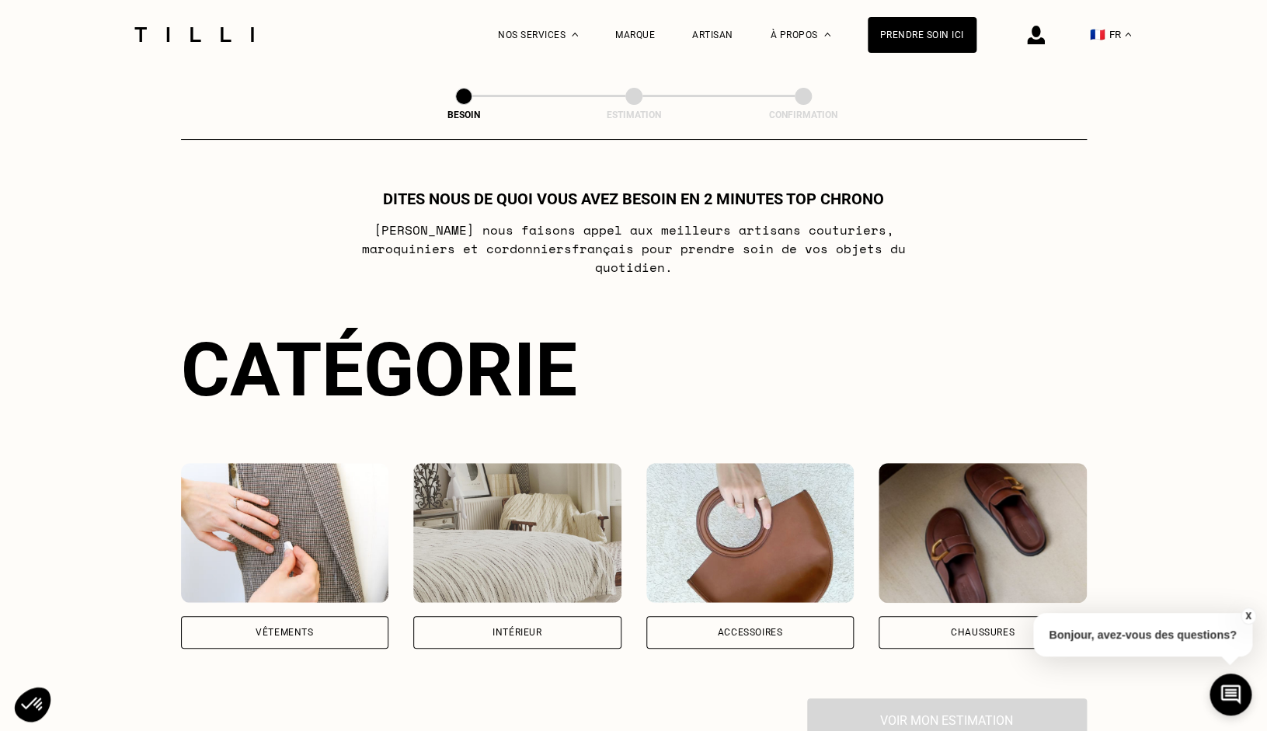
click at [312, 621] on div "Vêtements" at bounding box center [285, 632] width 208 height 33
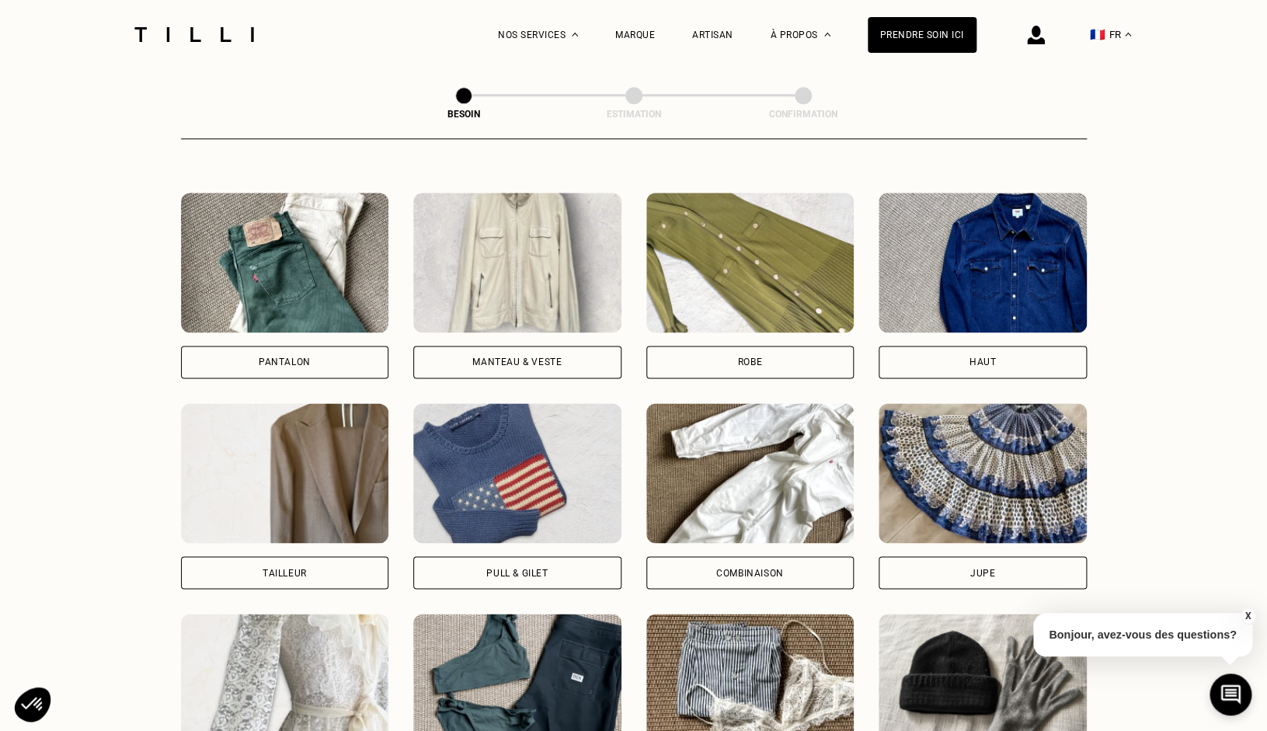
scroll to position [694, 0]
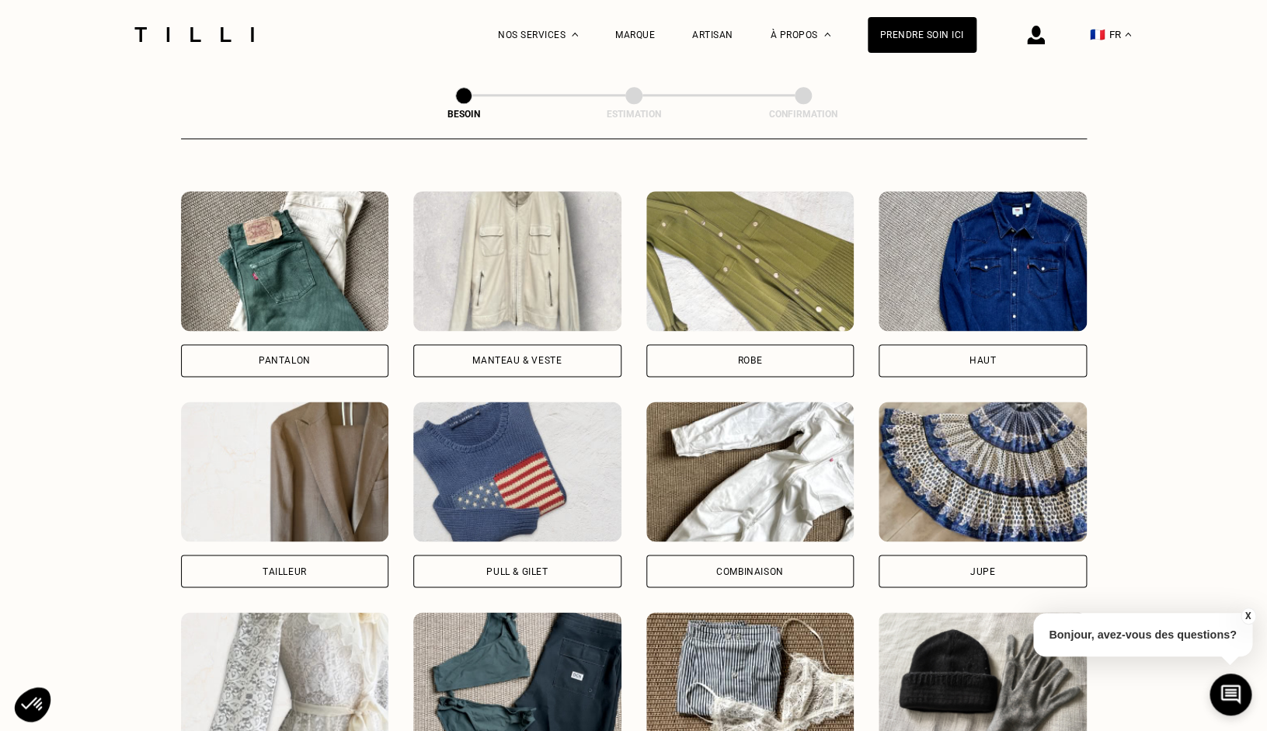
click at [478, 344] on div "Manteau & Veste" at bounding box center [517, 360] width 208 height 33
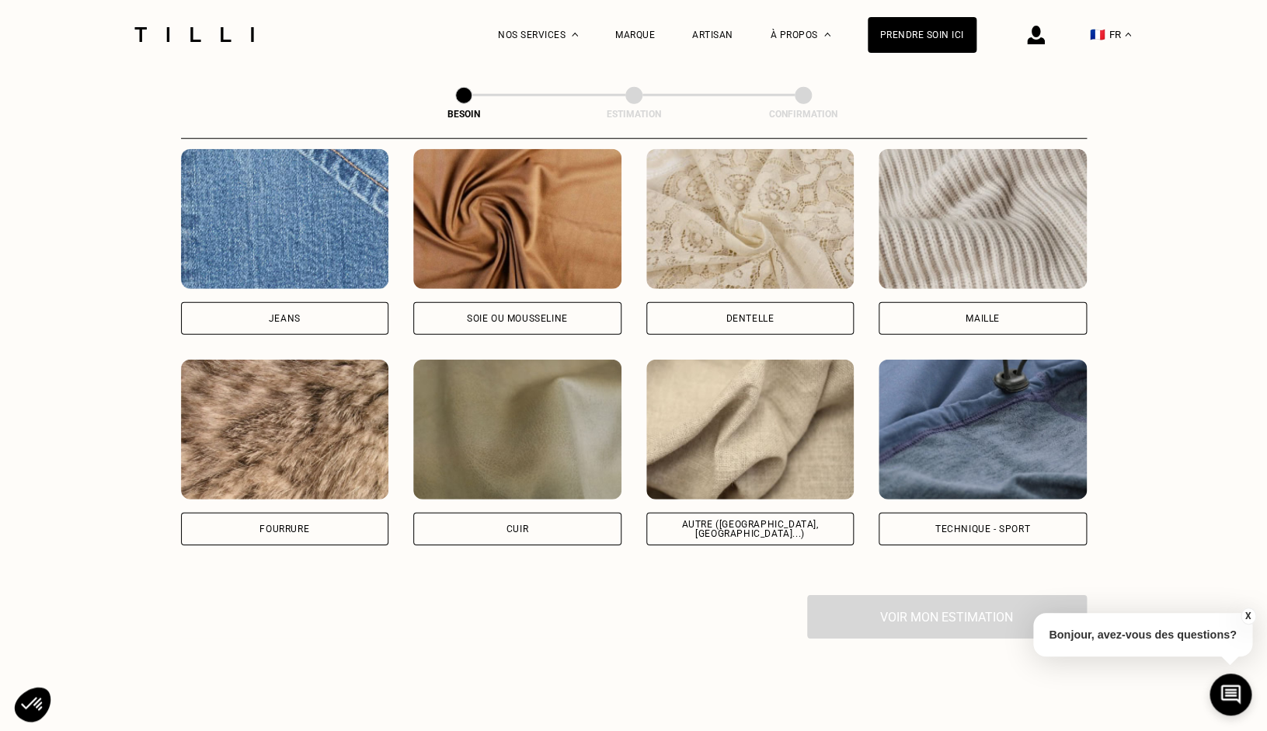
scroll to position [1674, 0]
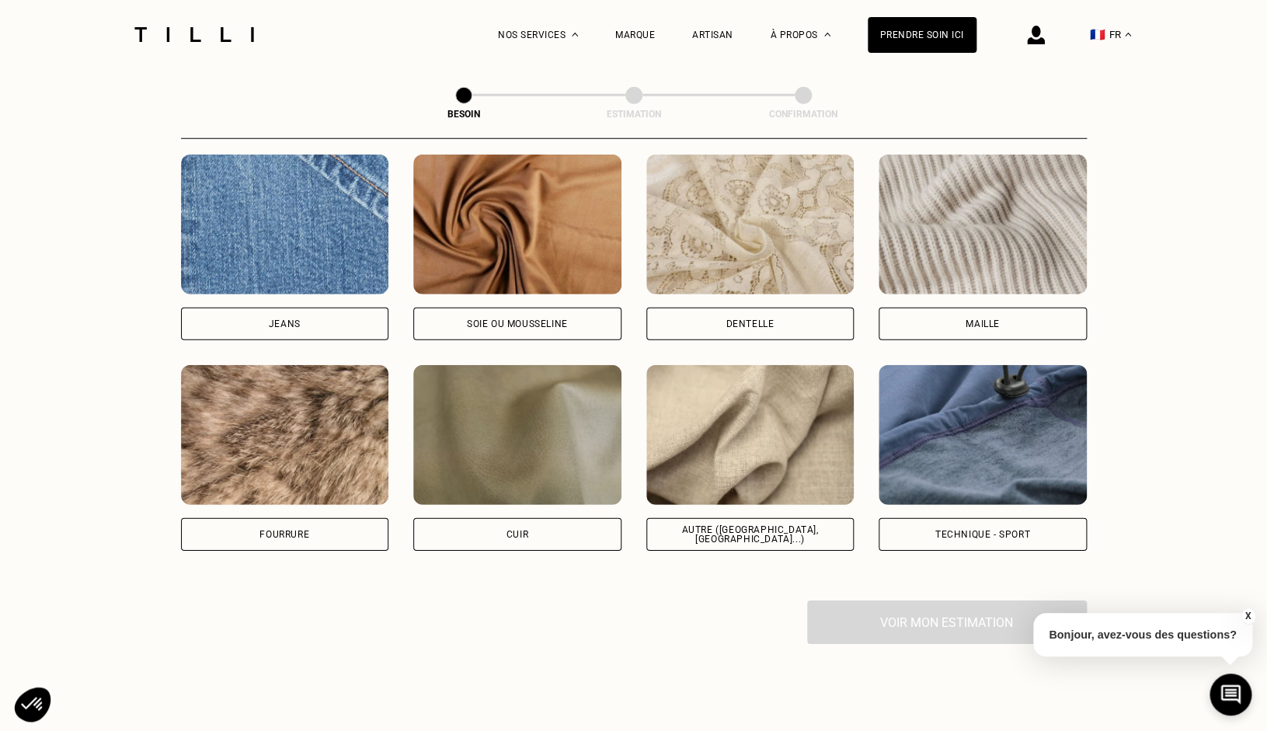
click at [751, 458] on img at bounding box center [750, 435] width 208 height 140
select select "FR"
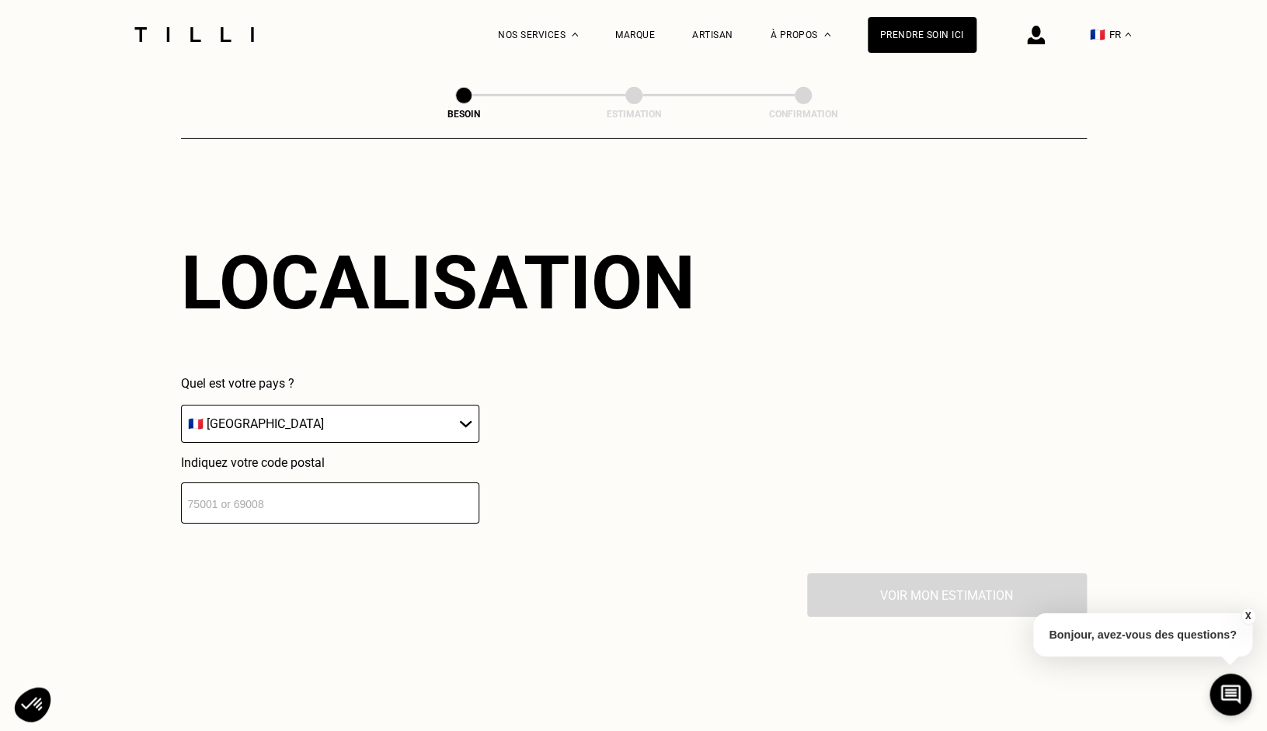
scroll to position [2085, 0]
click at [404, 487] on input "number" at bounding box center [330, 502] width 298 height 41
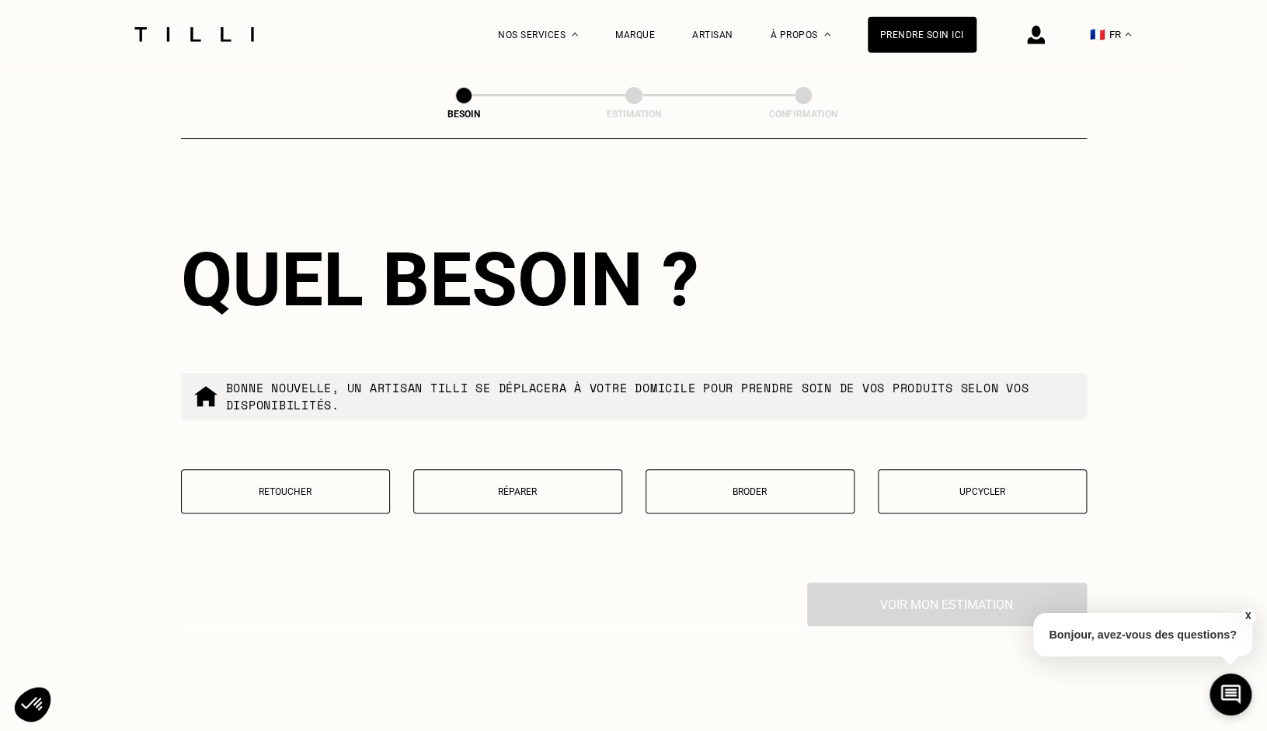
scroll to position [2472, 0]
type input "92100"
click at [270, 486] on p "Retoucher" at bounding box center [286, 491] width 192 height 11
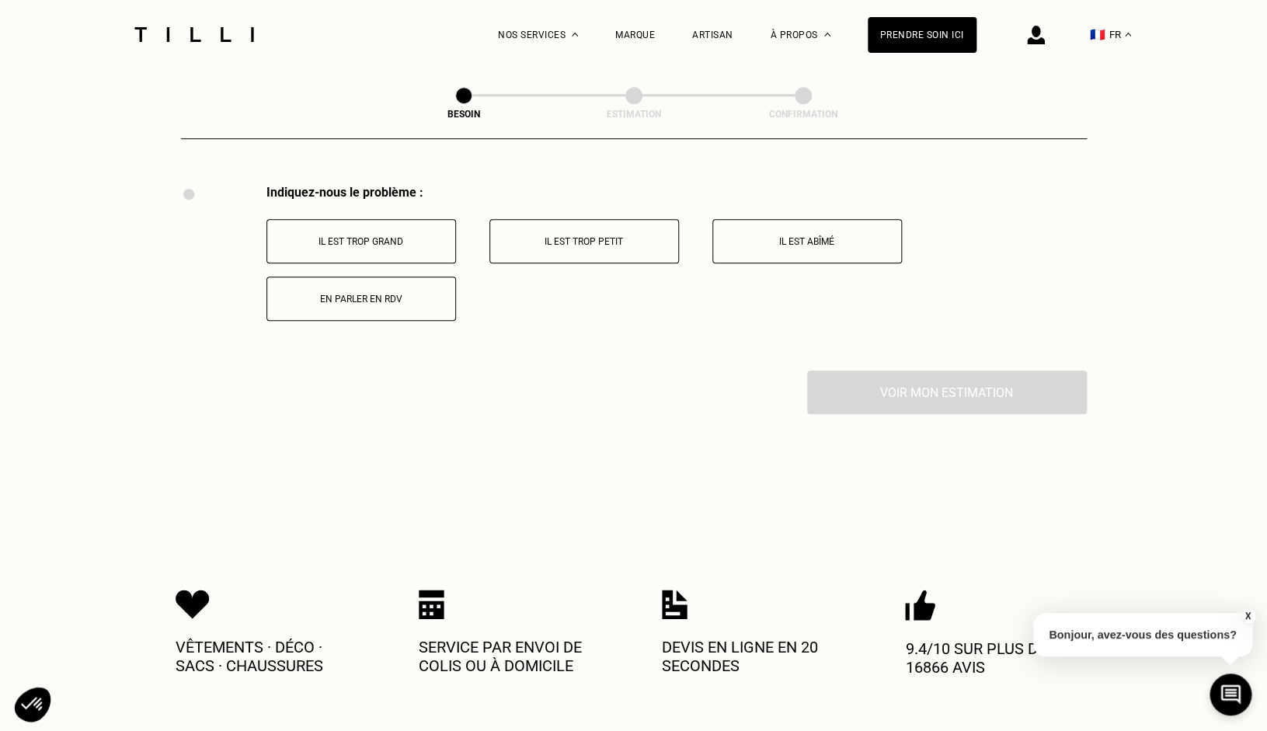
scroll to position [2870, 0]
click at [398, 236] on p "Il est trop grand" at bounding box center [361, 241] width 172 height 11
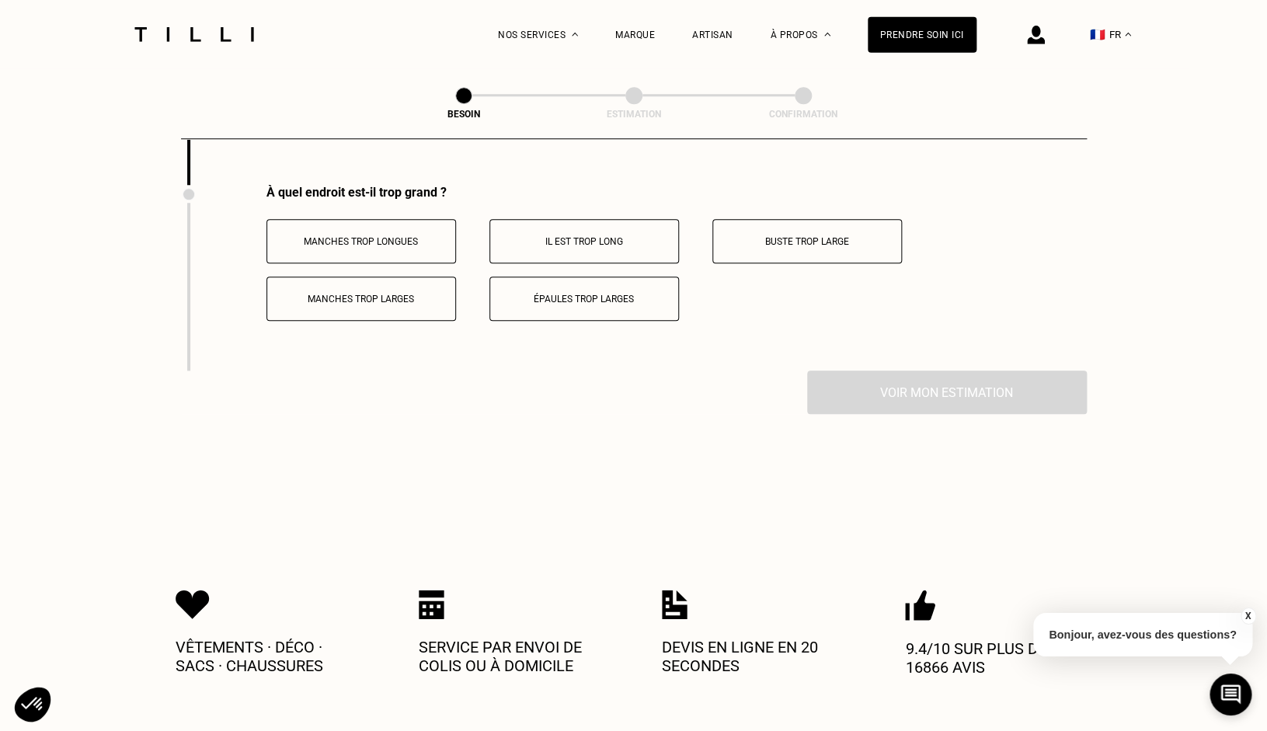
scroll to position [3055, 0]
click at [452, 222] on button "Manches trop longues" at bounding box center [361, 241] width 190 height 44
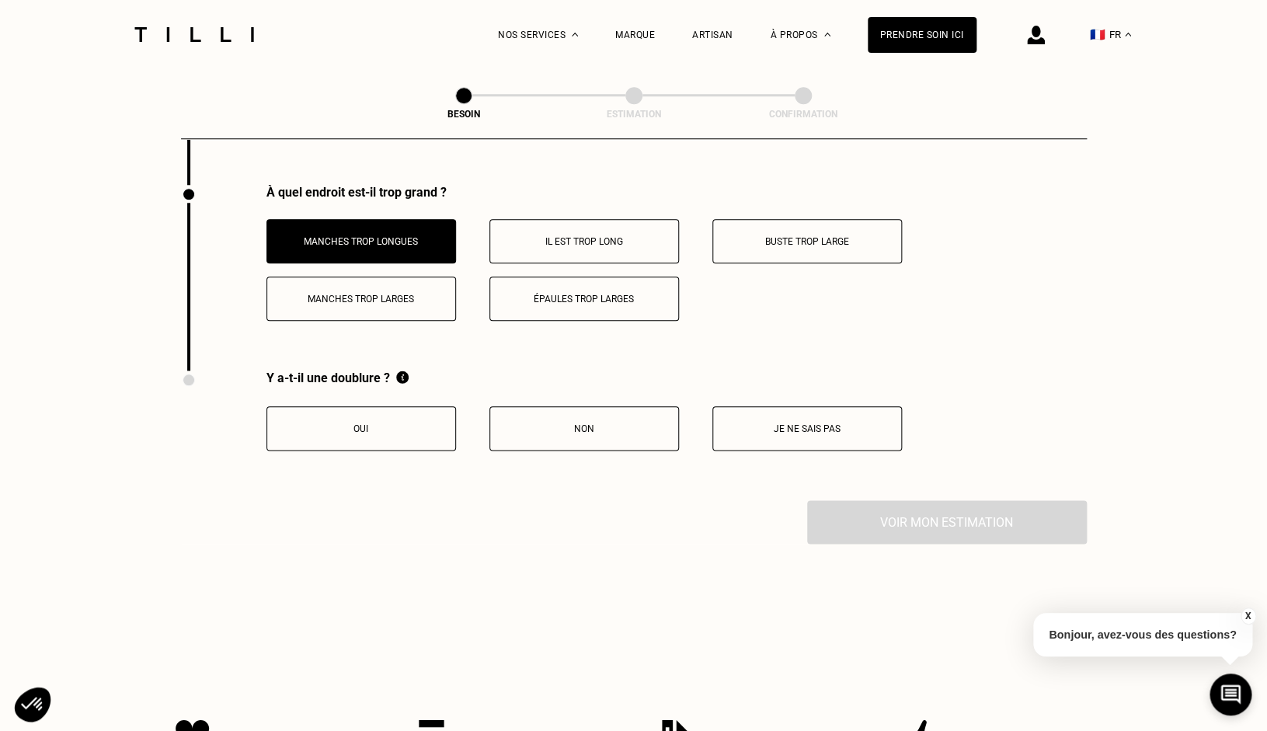
click at [552, 236] on p "Il est trop long" at bounding box center [584, 241] width 172 height 11
click at [366, 423] on p "Oui" at bounding box center [361, 428] width 172 height 11
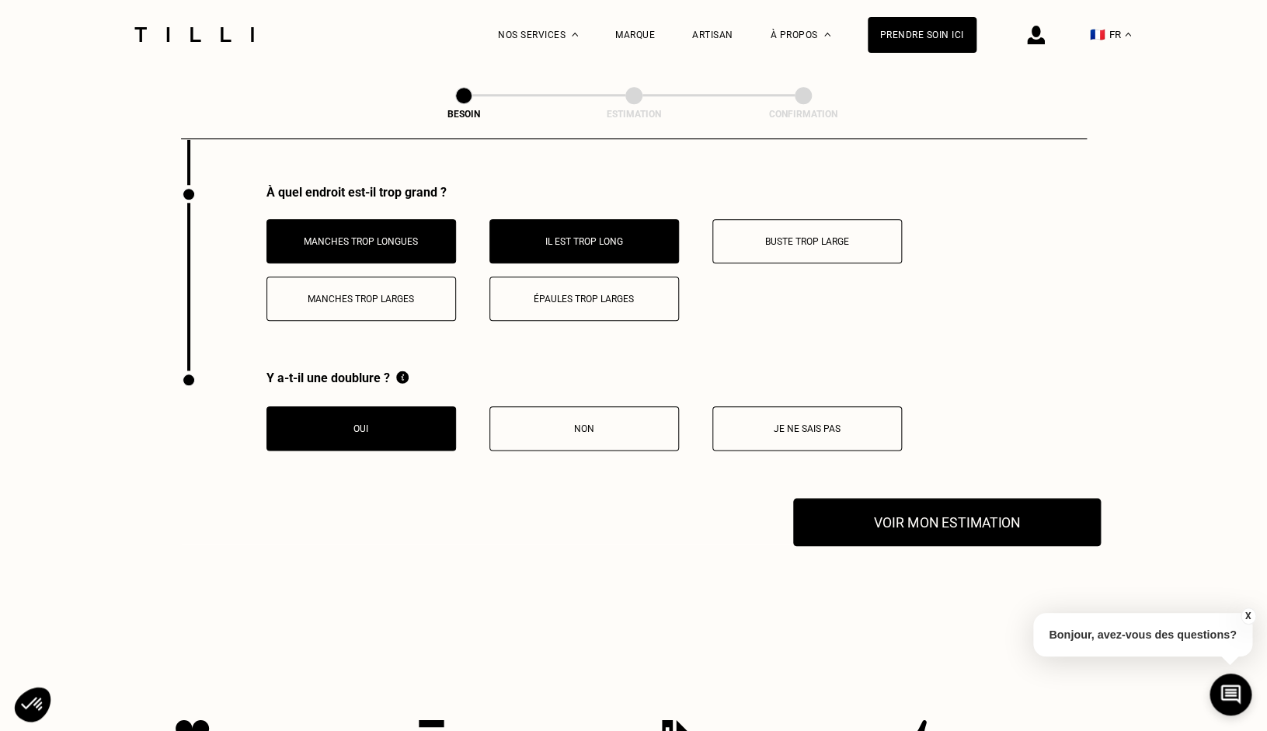
click at [830, 510] on button "Voir mon estimation" at bounding box center [947, 522] width 308 height 48
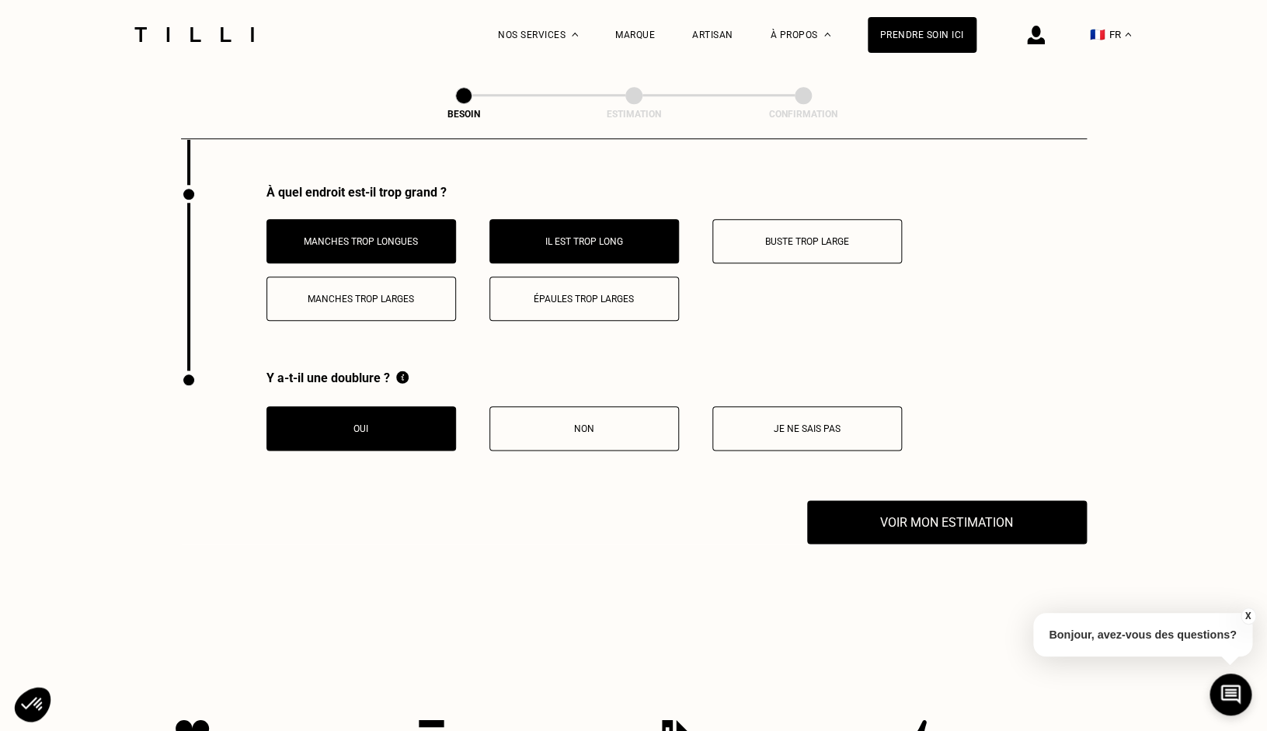
click at [814, 222] on button "Buste trop large" at bounding box center [807, 241] width 190 height 44
click at [622, 277] on button "Épaules trop larges" at bounding box center [584, 299] width 190 height 44
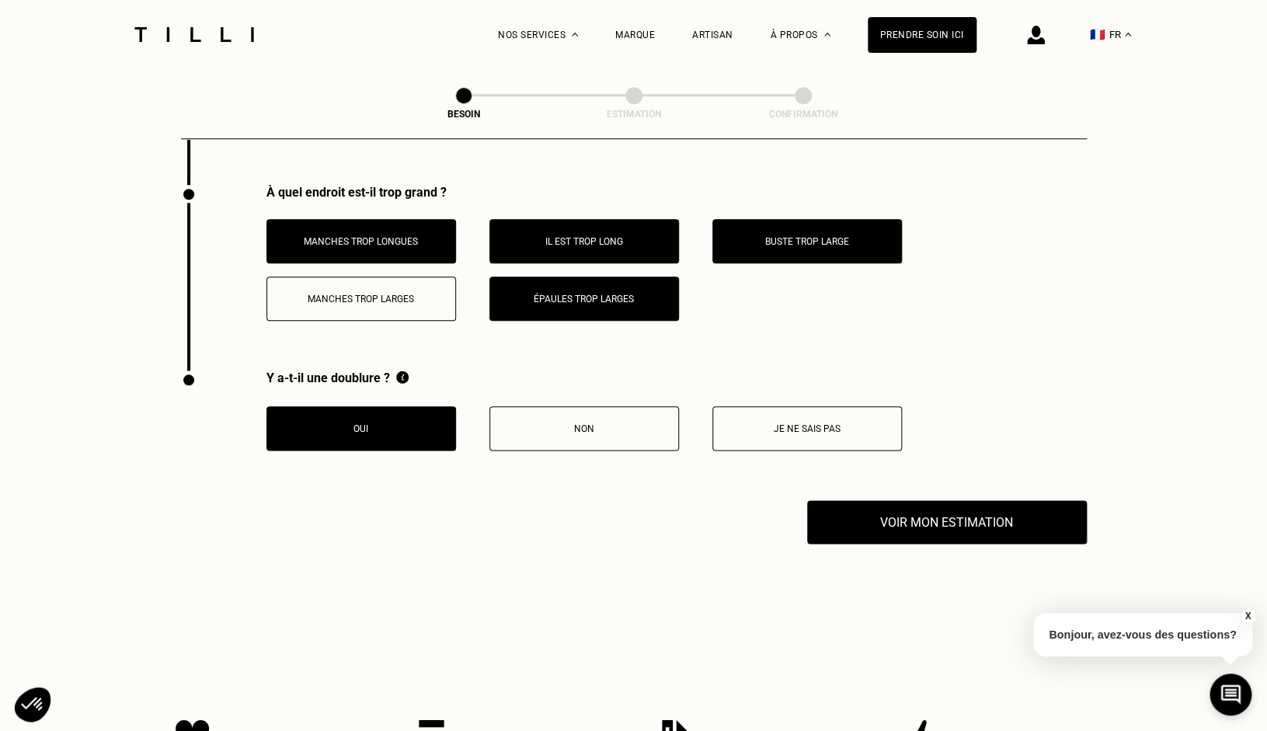
click at [400, 294] on p "Manches trop larges" at bounding box center [361, 299] width 172 height 11
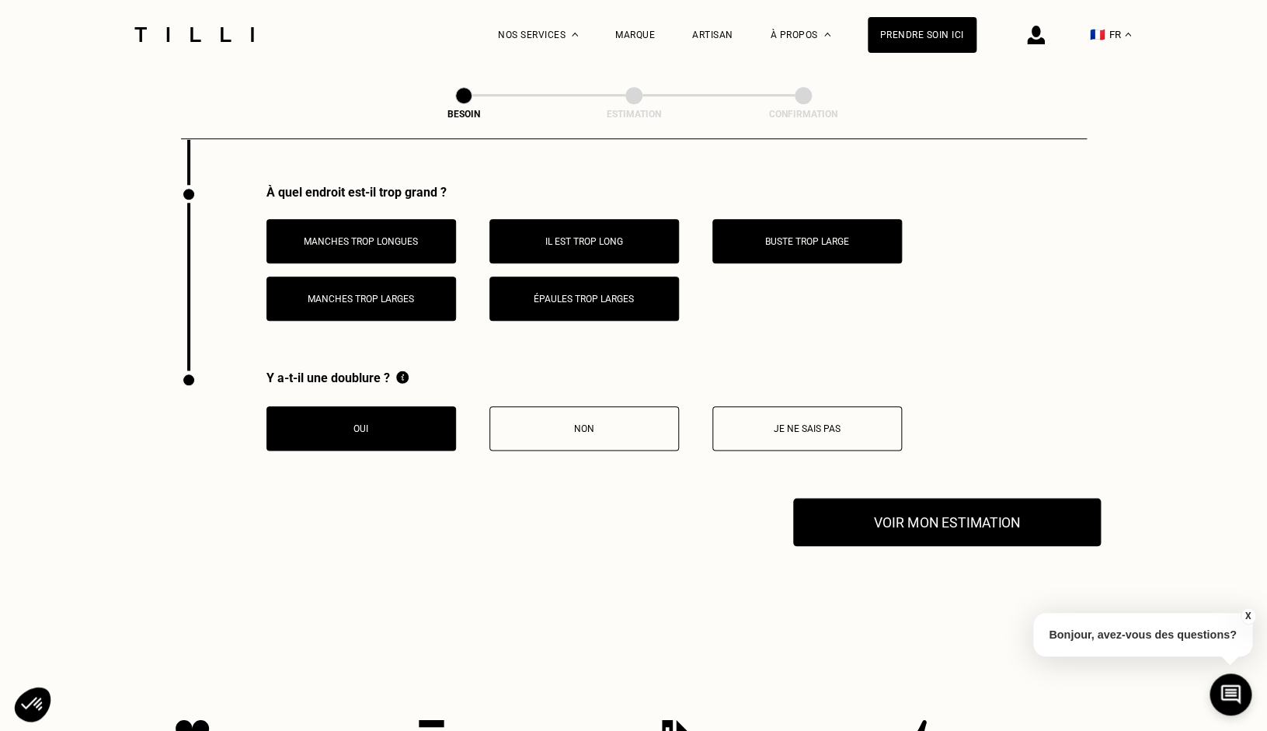
click at [839, 513] on button "Voir mon estimation" at bounding box center [947, 522] width 308 height 48
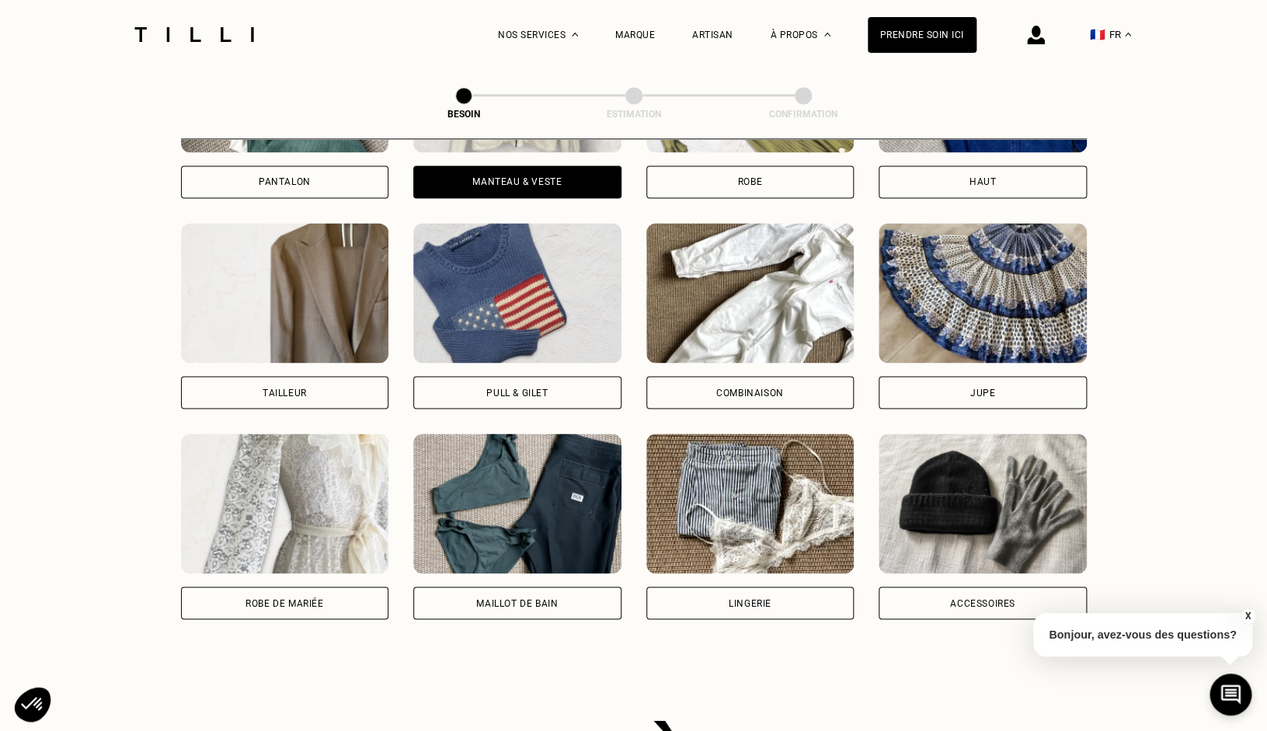
scroll to position [863, 0]
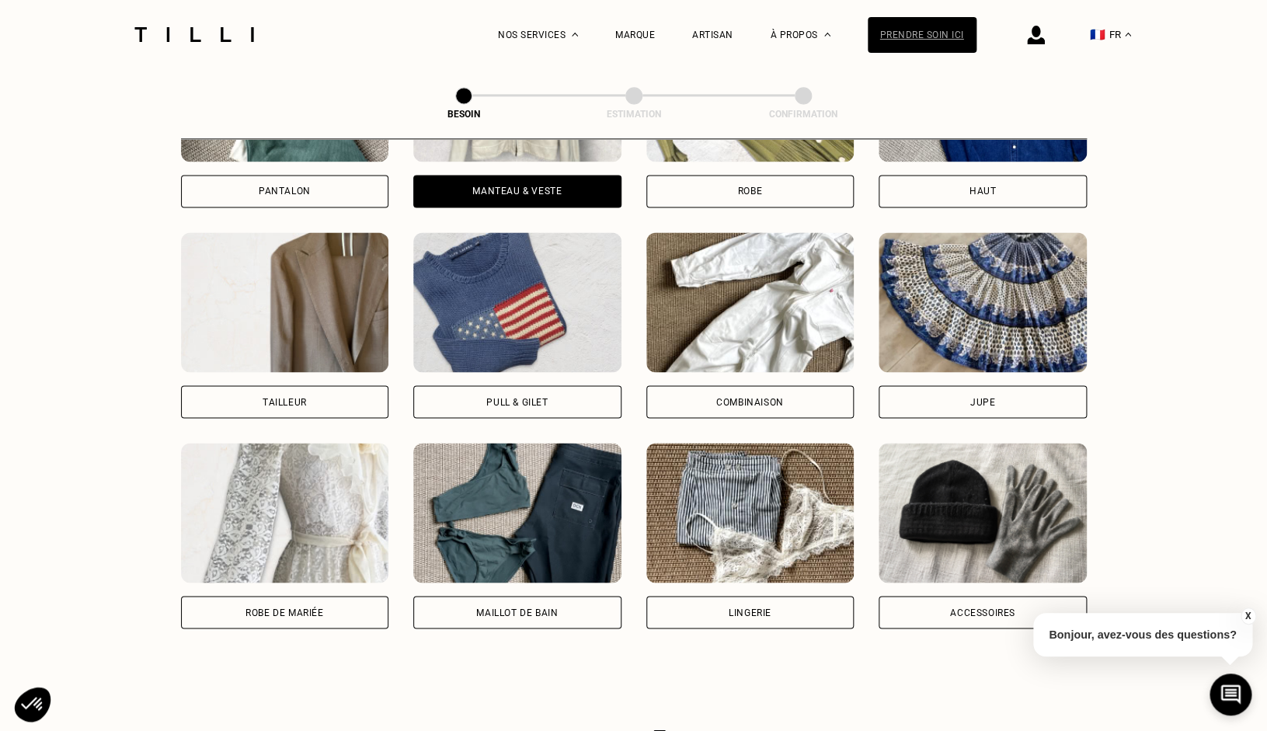
click at [927, 37] on div "Prendre soin ici" at bounding box center [922, 35] width 109 height 36
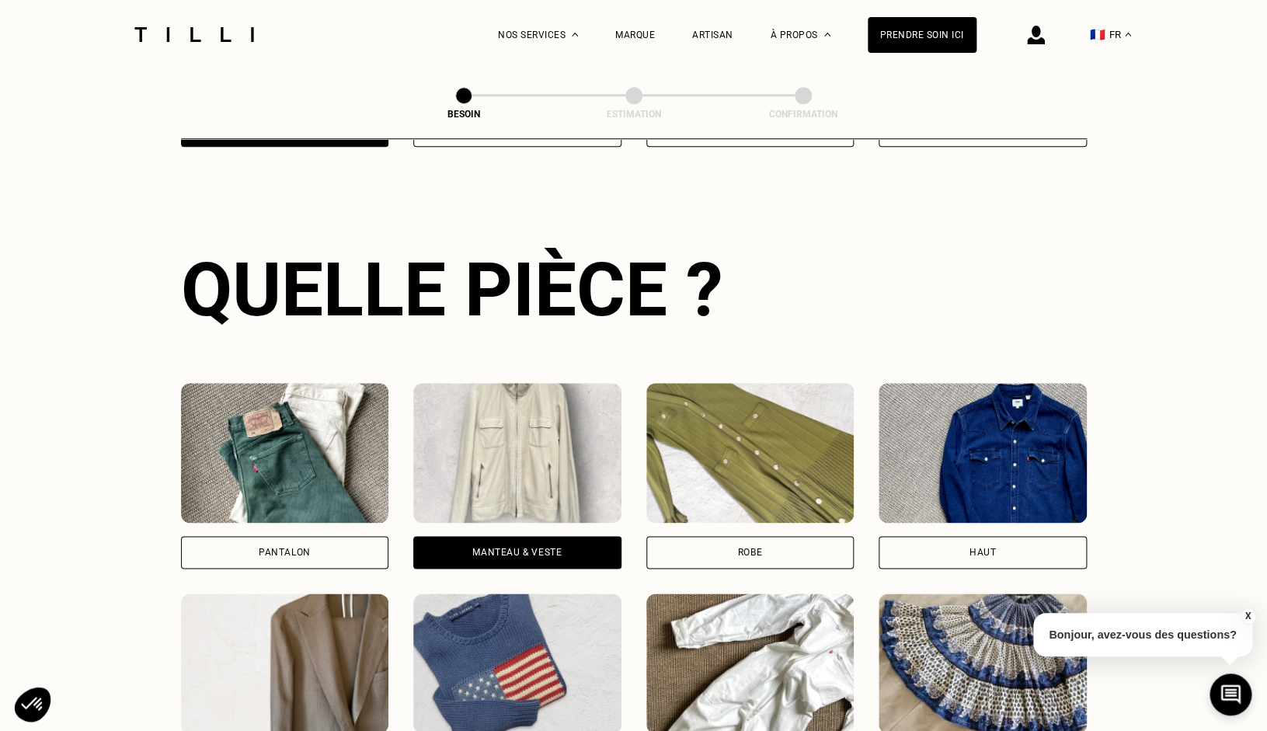
scroll to position [507, 0]
